Goal: Task Accomplishment & Management: Use online tool/utility

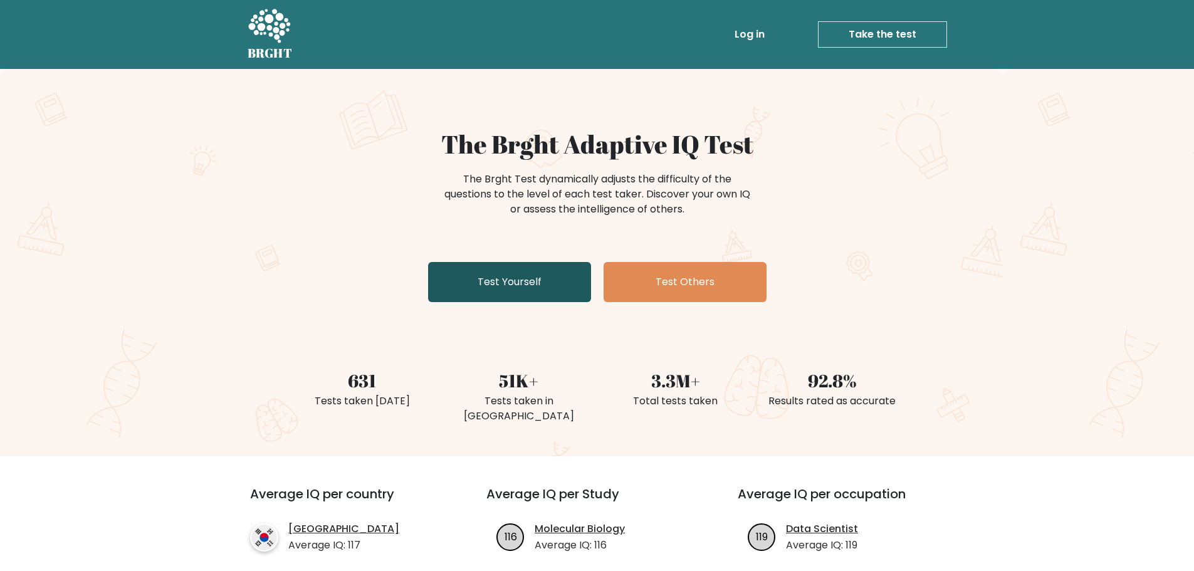
click at [540, 285] on link "Test Yourself" at bounding box center [509, 282] width 163 height 40
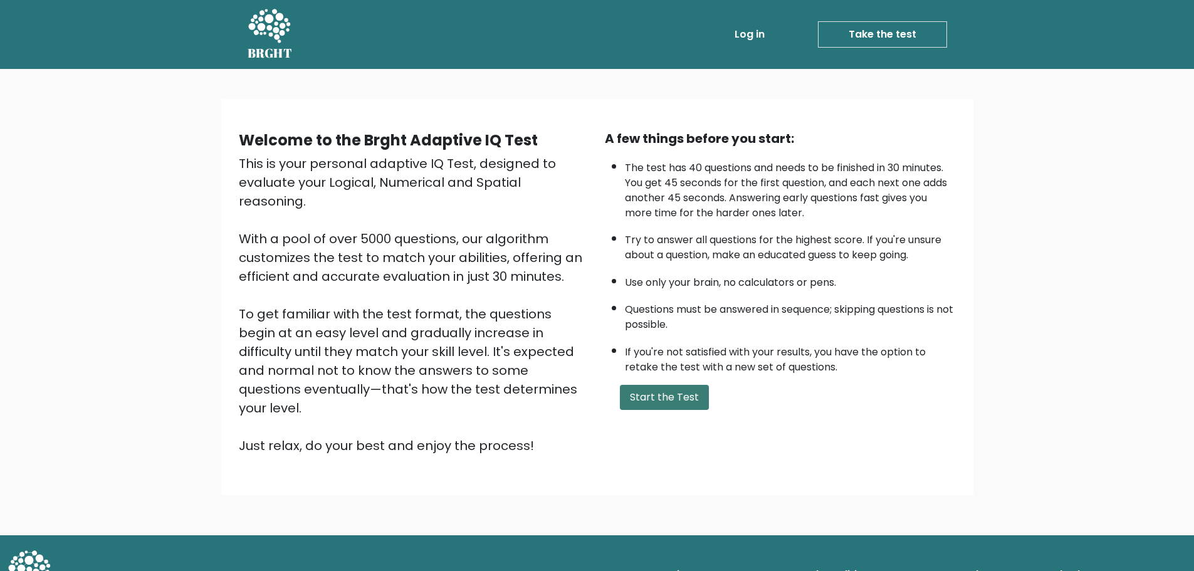
click at [691, 385] on button "Start the Test" at bounding box center [664, 397] width 89 height 25
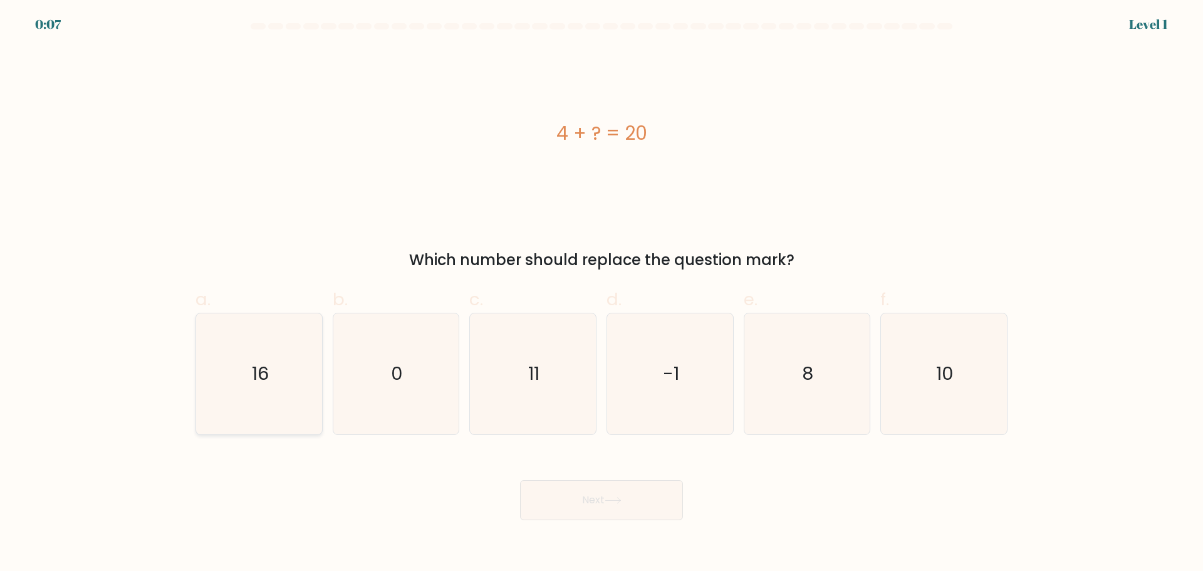
click at [243, 400] on icon "16" at bounding box center [259, 373] width 121 height 121
click at [602, 294] on input "a. 16" at bounding box center [602, 290] width 1 height 8
radio input "true"
click at [554, 499] on button "Next" at bounding box center [601, 500] width 163 height 40
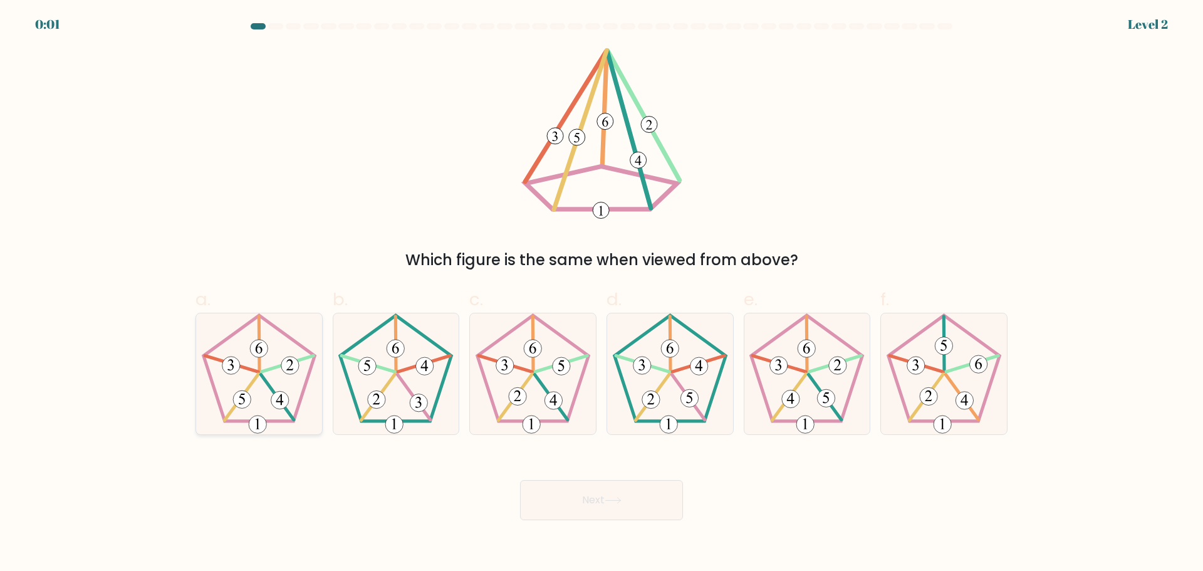
click at [258, 381] on icon at bounding box center [259, 373] width 121 height 121
click at [602, 294] on input "a." at bounding box center [602, 290] width 1 height 8
radio input "true"
click at [618, 497] on icon at bounding box center [613, 500] width 17 height 7
